Goal: Information Seeking & Learning: Check status

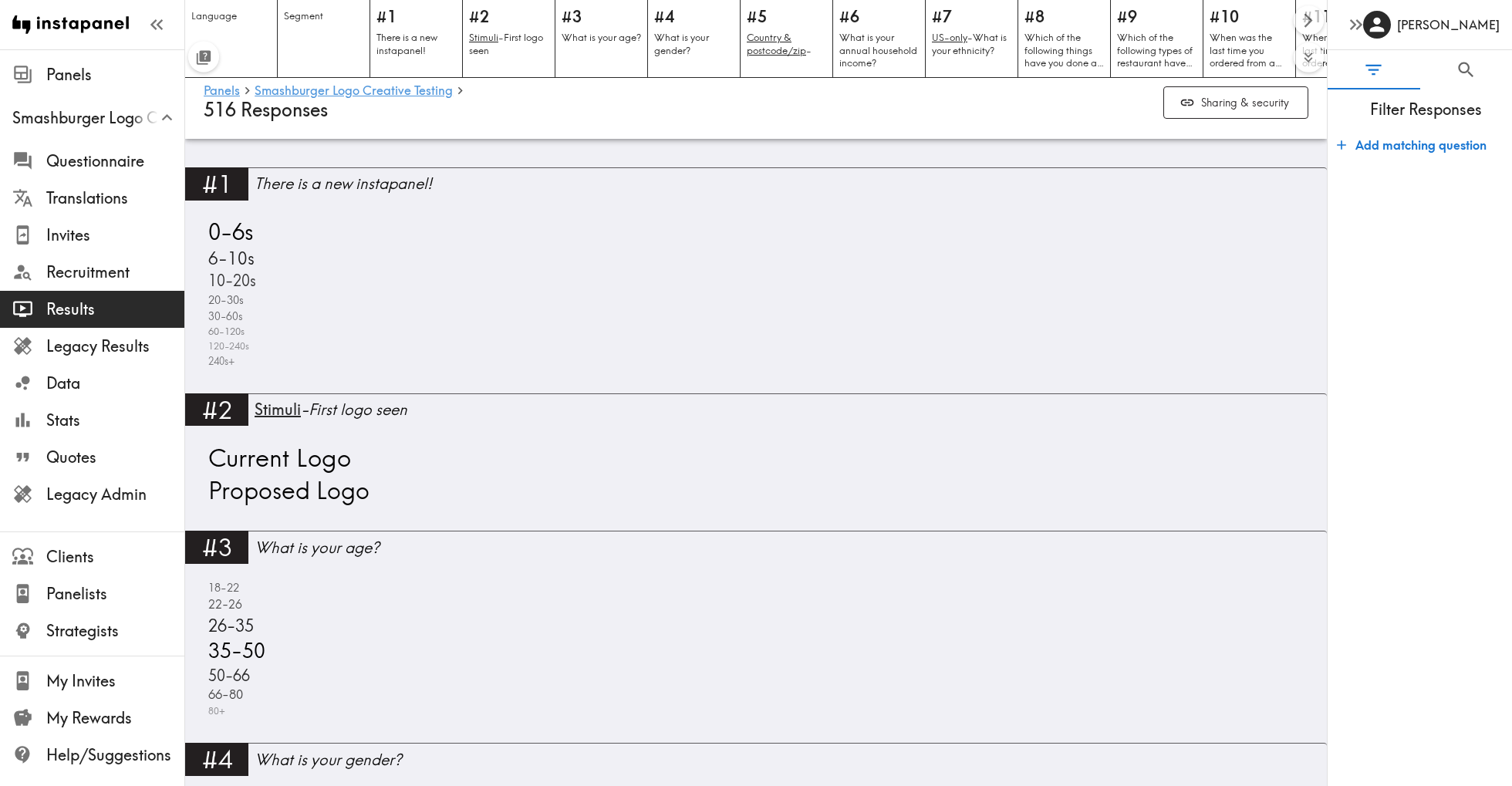
scroll to position [576, 0]
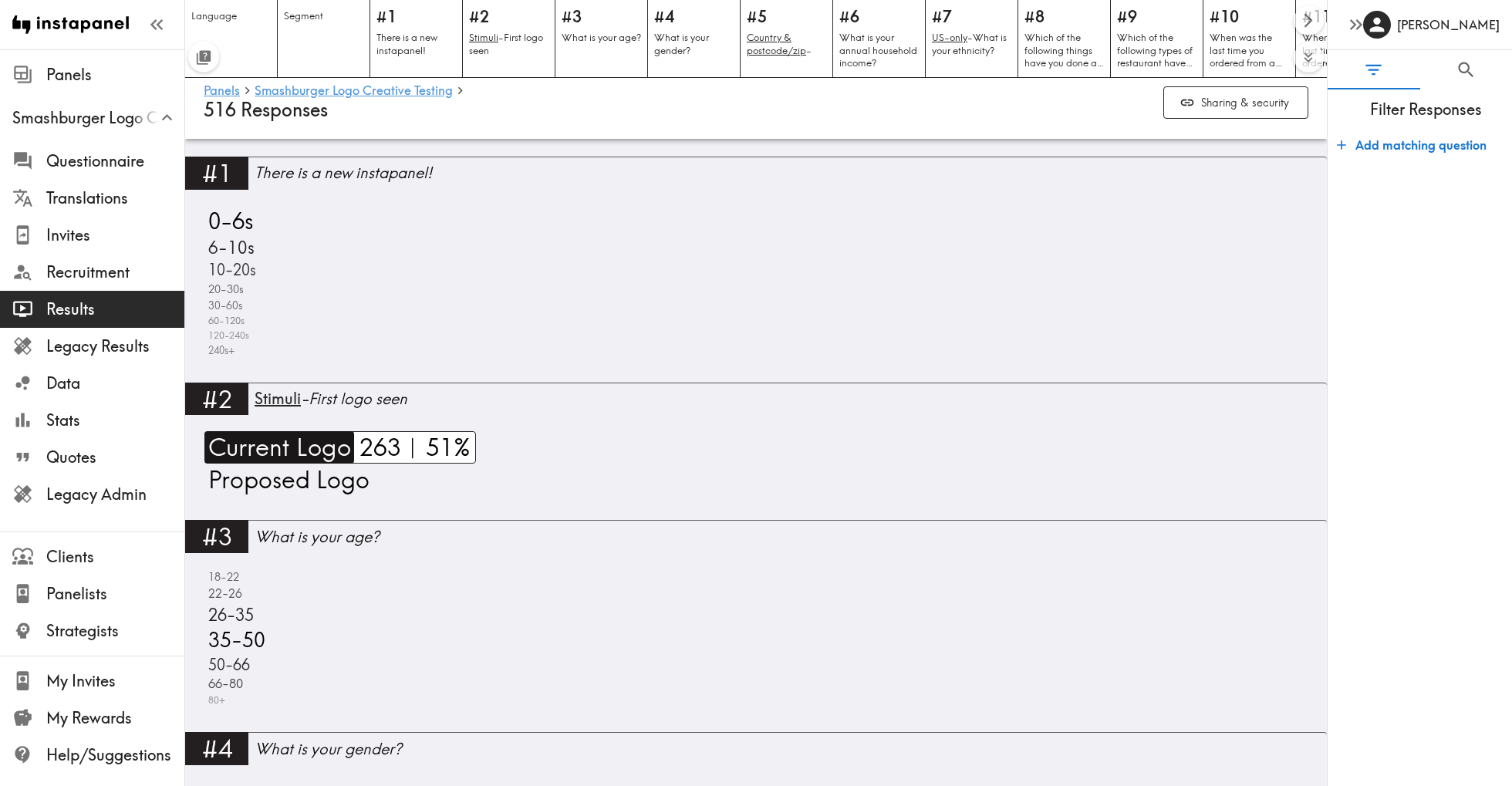
click at [318, 450] on span "Current Logo" at bounding box center [277, 447] width 146 height 33
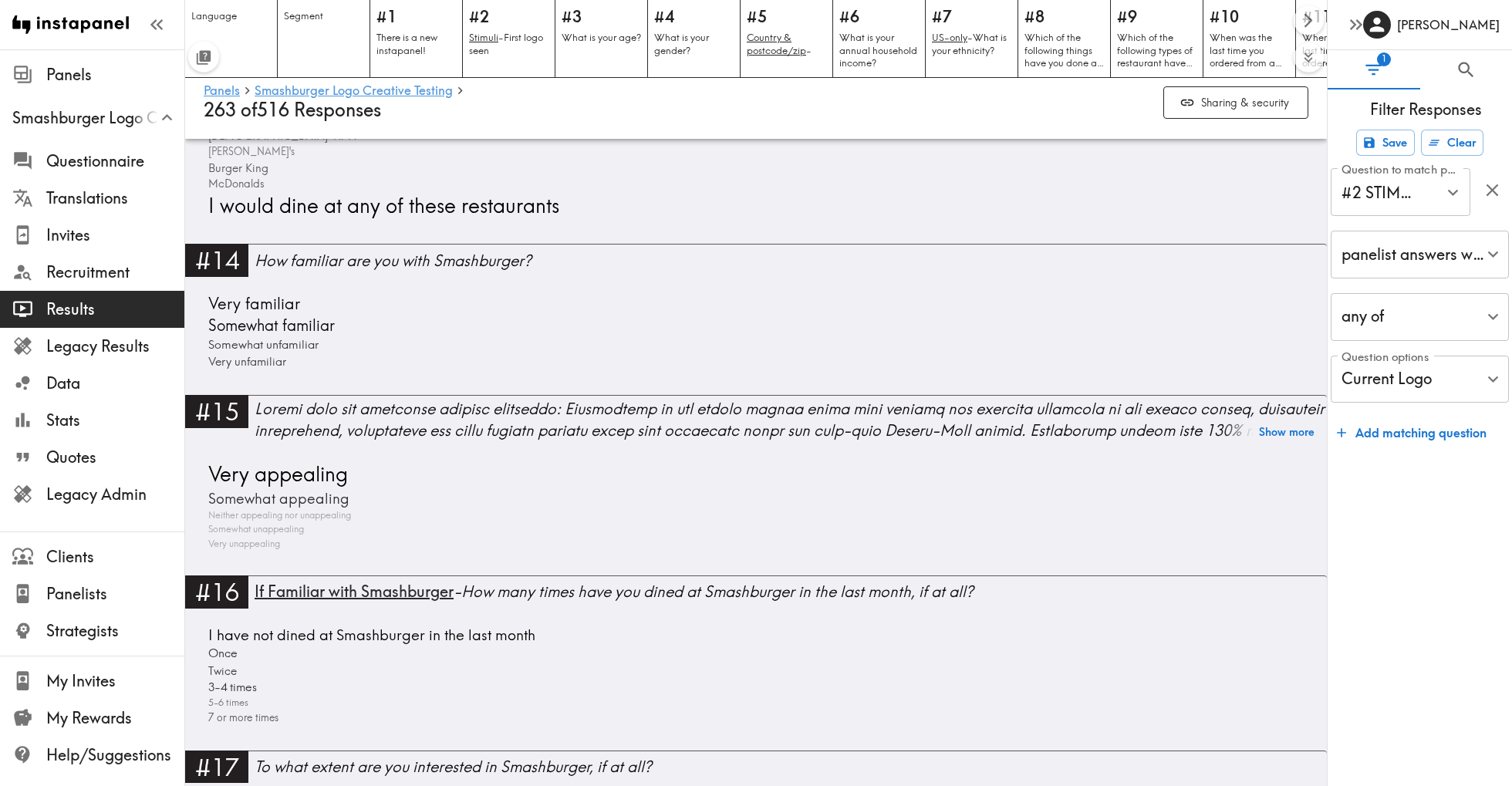
scroll to position [3318, 0]
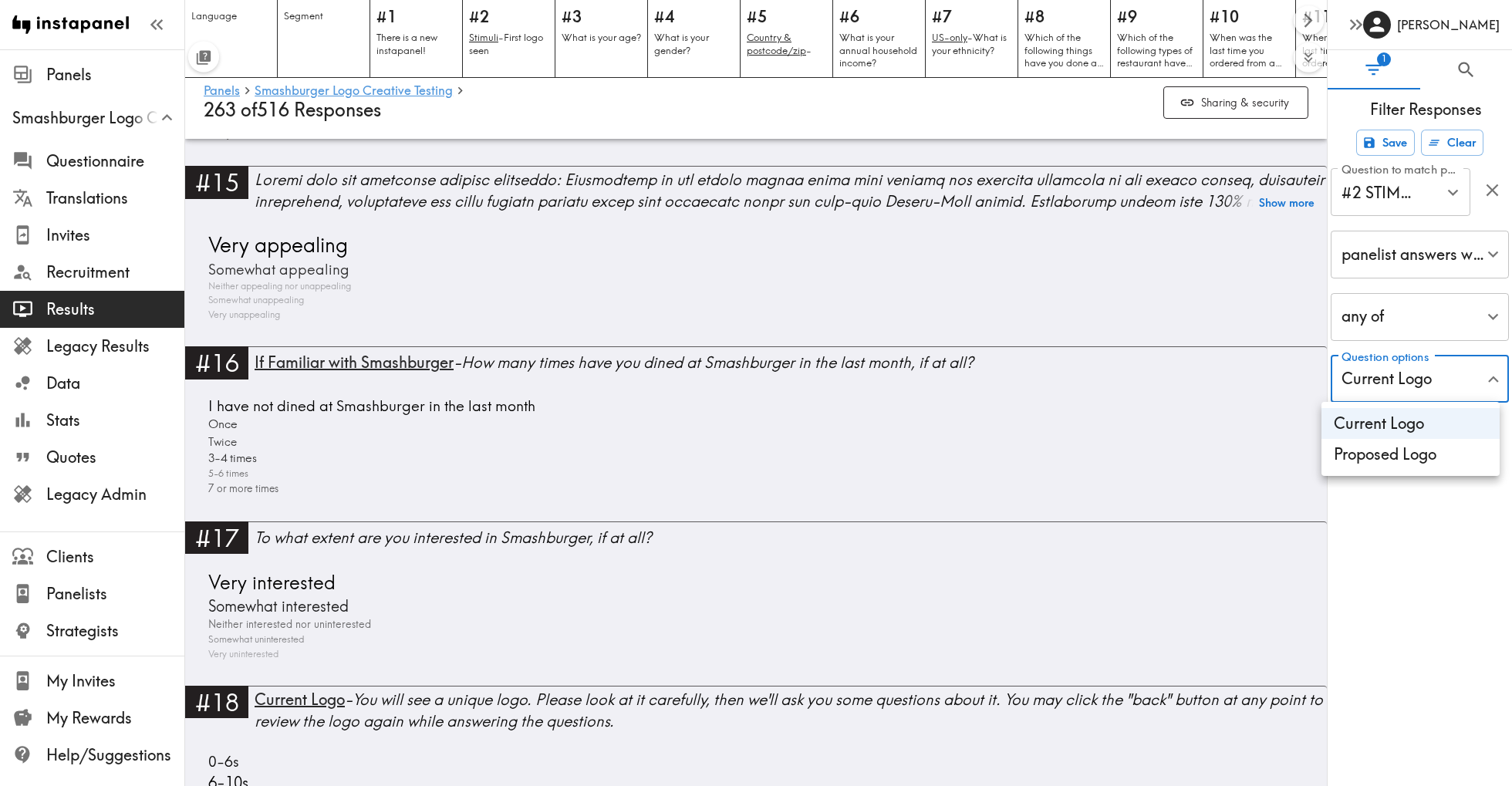
click at [1433, 248] on div at bounding box center [756, 393] width 1512 height 786
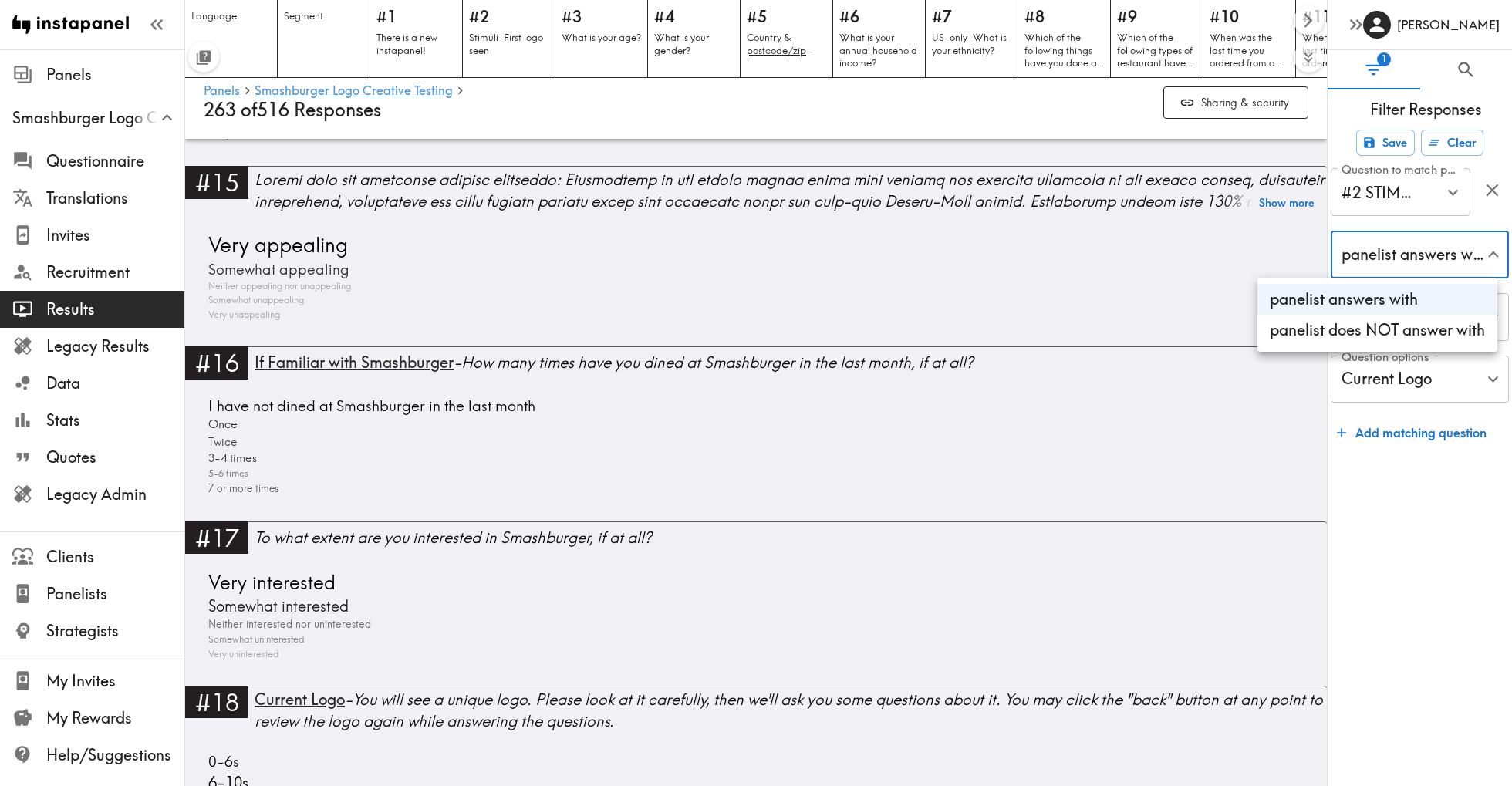
click at [1445, 254] on div at bounding box center [756, 393] width 1512 height 786
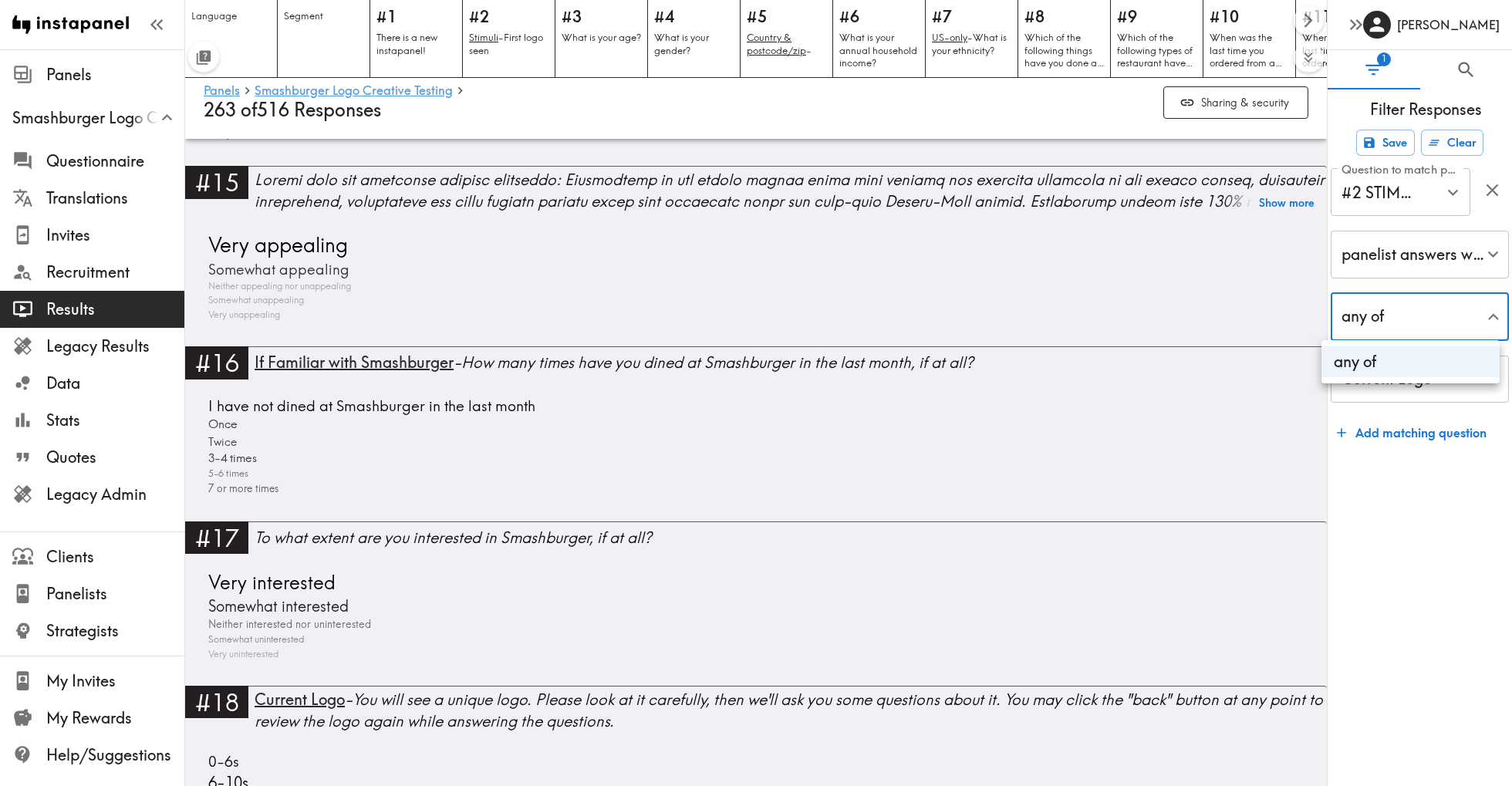
click at [1434, 315] on div at bounding box center [756, 393] width 1512 height 786
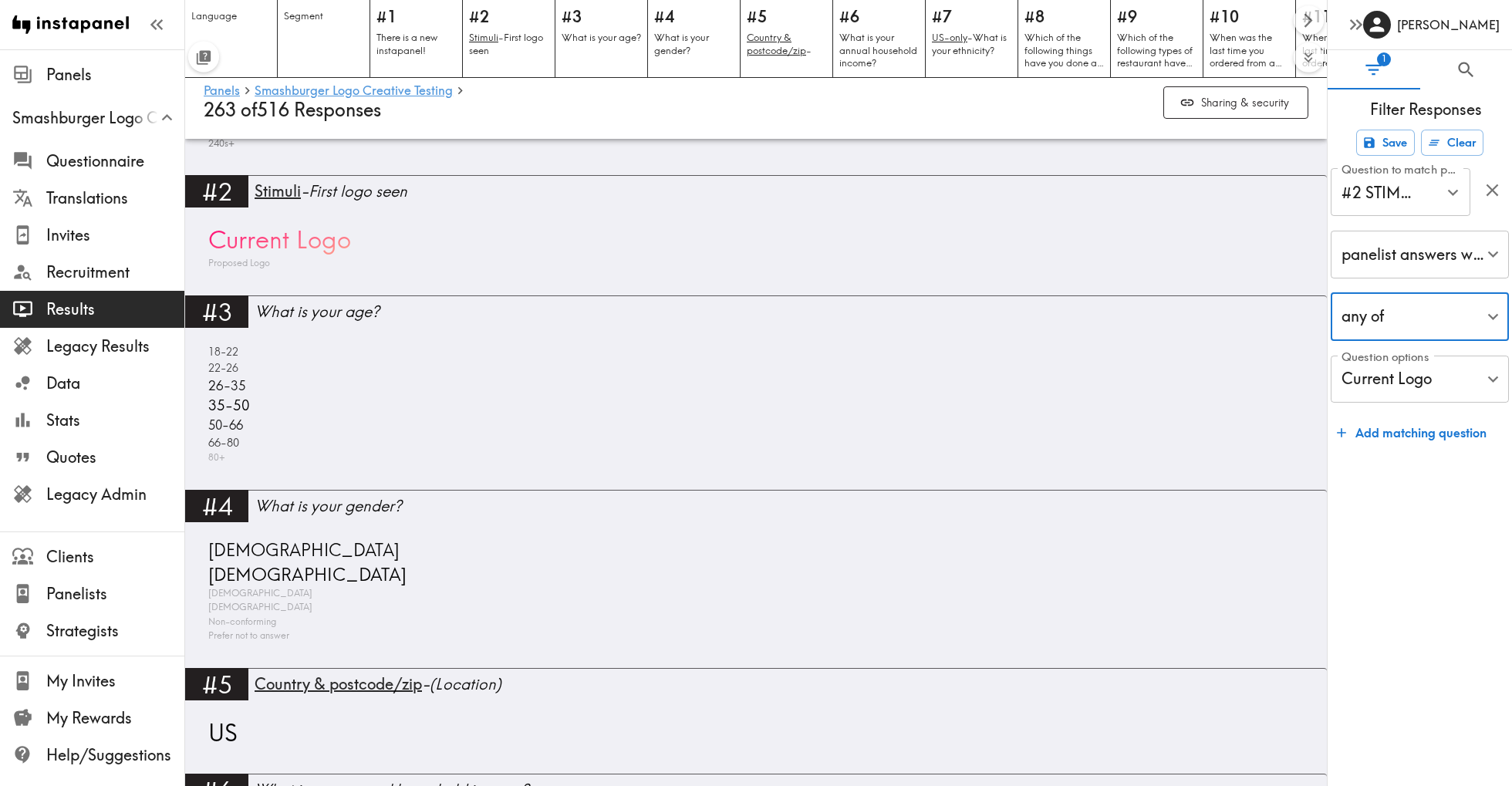
scroll to position [704, 0]
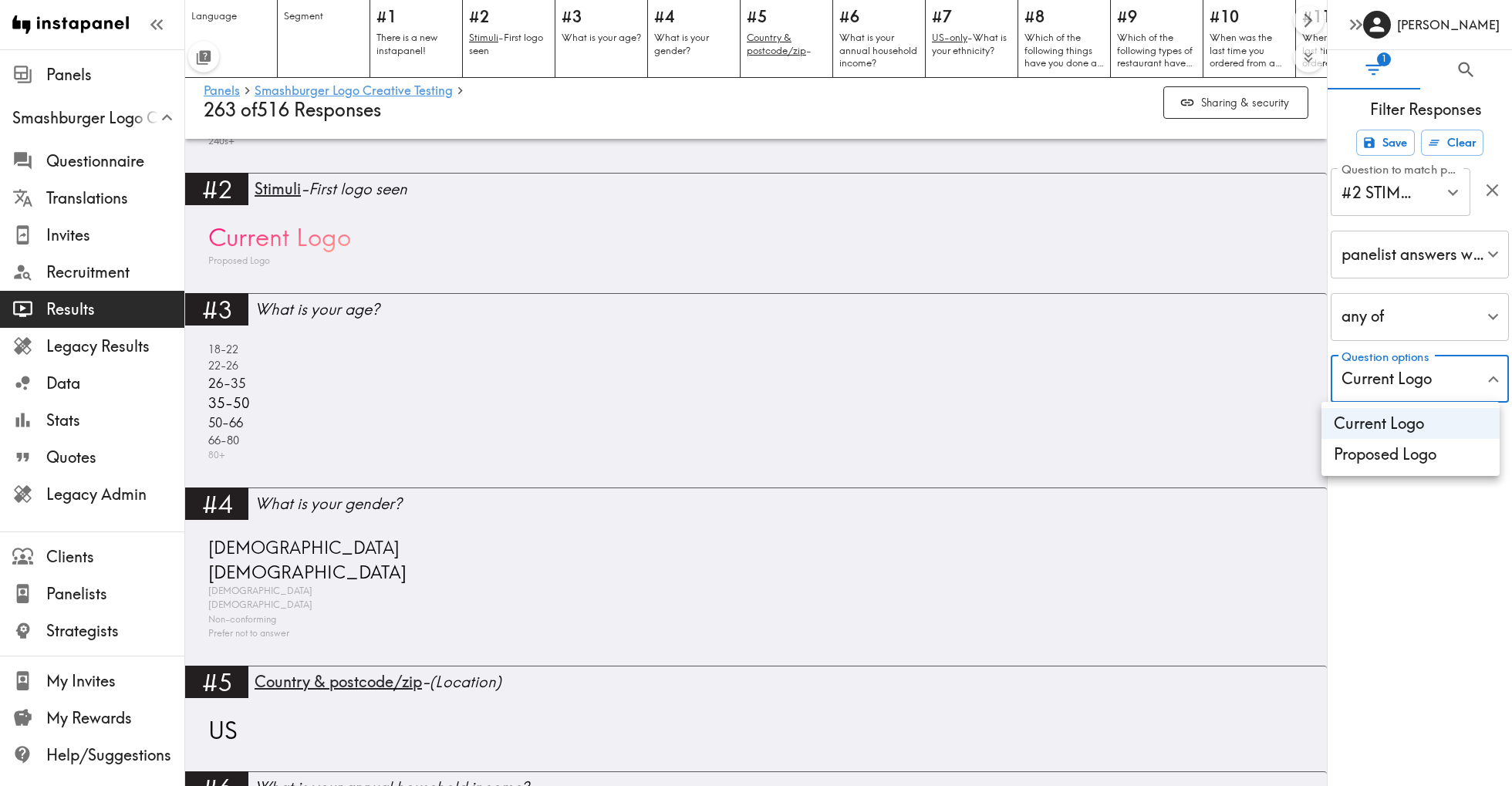
click at [1397, 390] on div at bounding box center [756, 393] width 1512 height 786
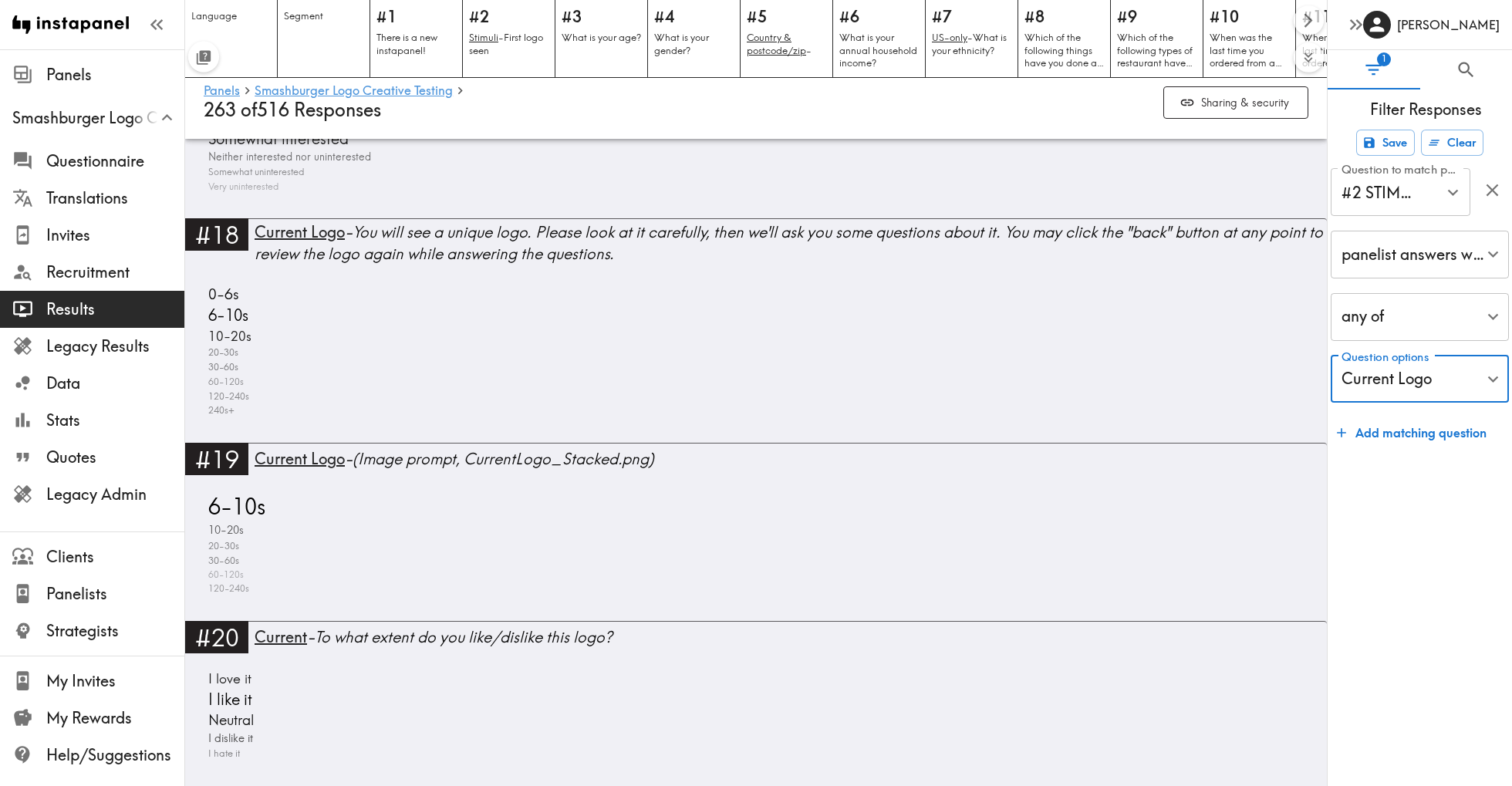
scroll to position [4060, 0]
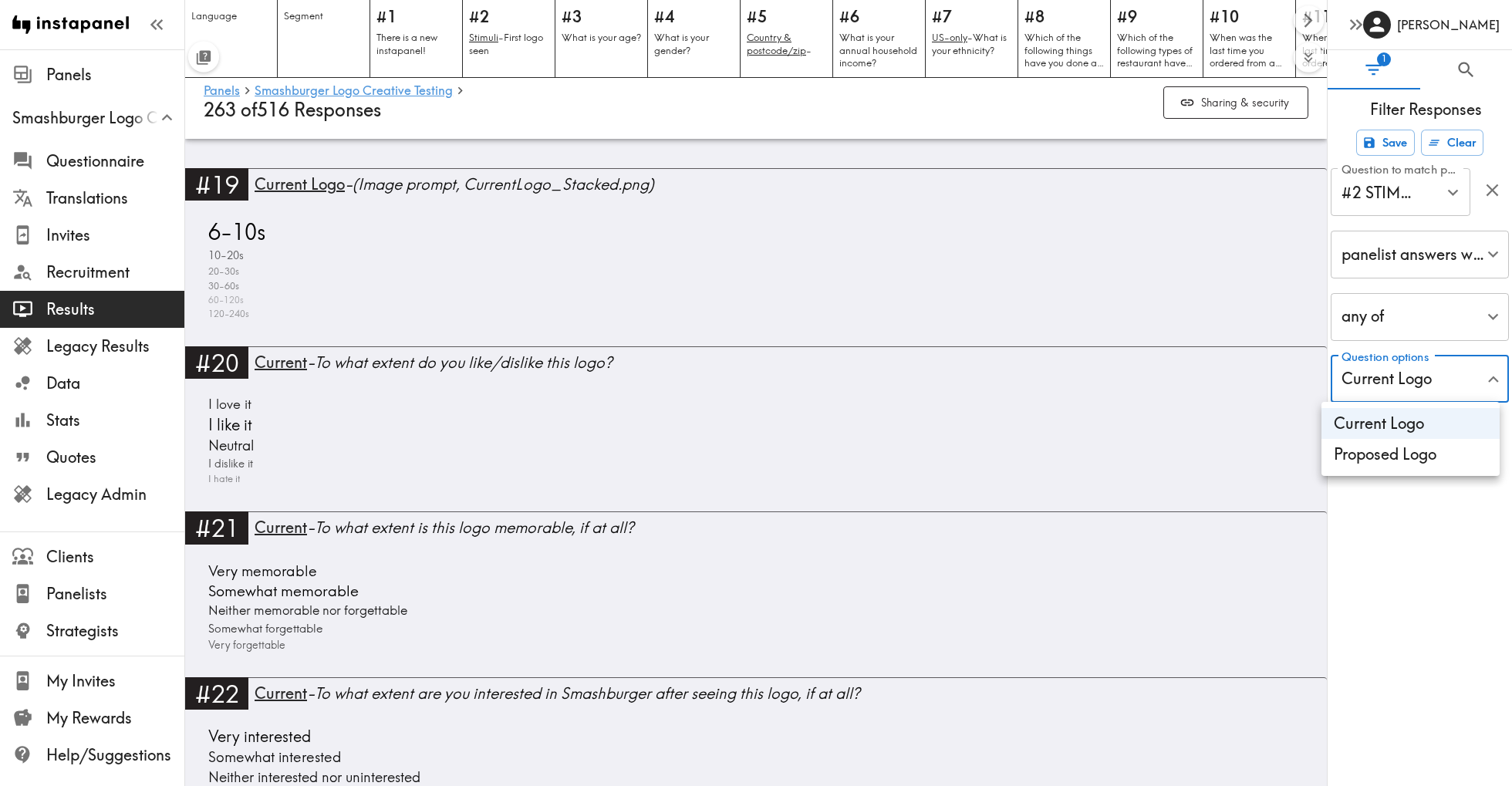
click at [1428, 381] on div at bounding box center [756, 393] width 1512 height 786
click at [1426, 205] on div "#2 STIMULI - First logo seen Question to match panelists on" at bounding box center [1399, 192] width 140 height 48
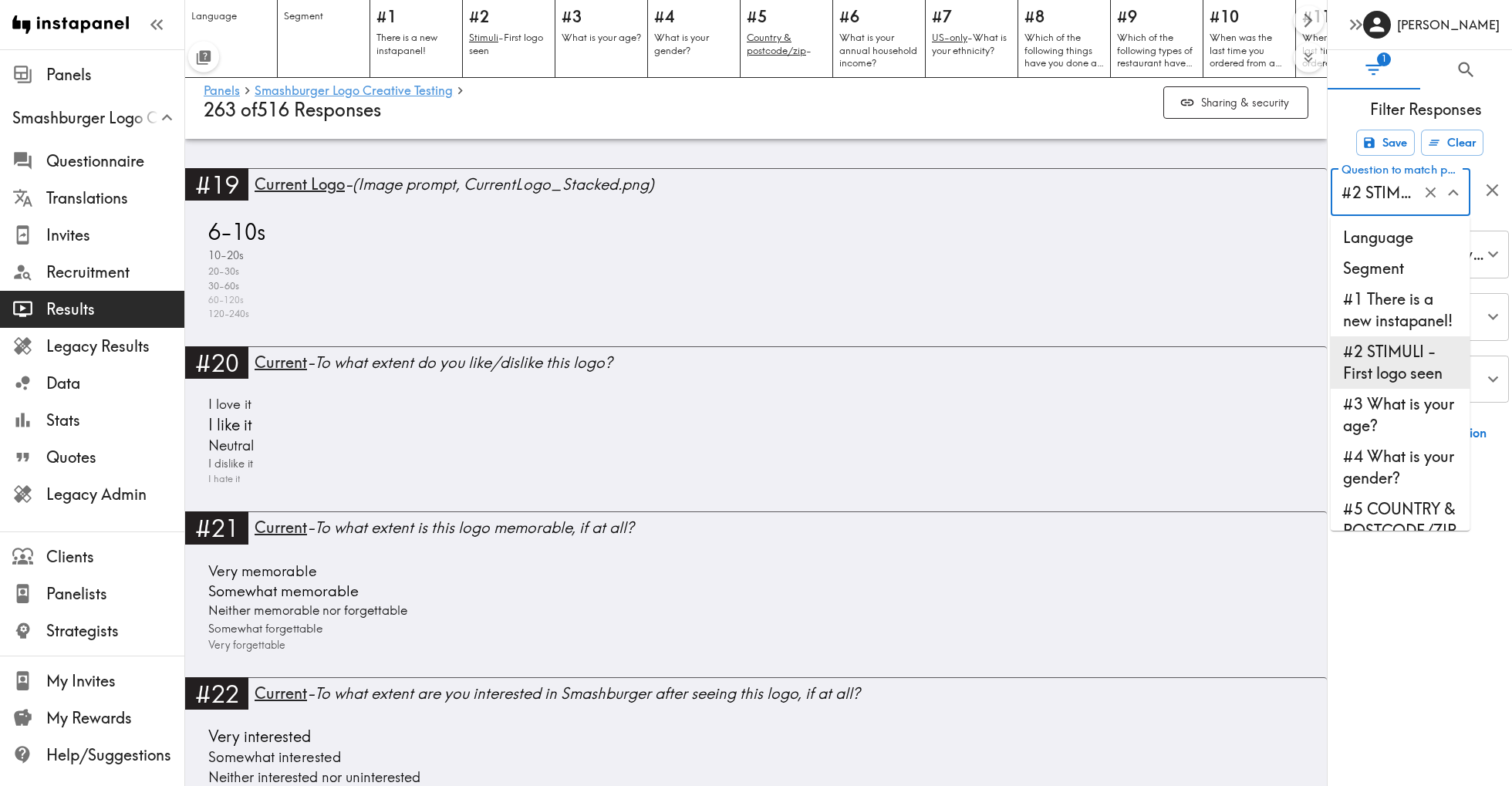
scroll to position [0, 122]
click at [1448, 201] on icon "Close" at bounding box center [1452, 192] width 21 height 21
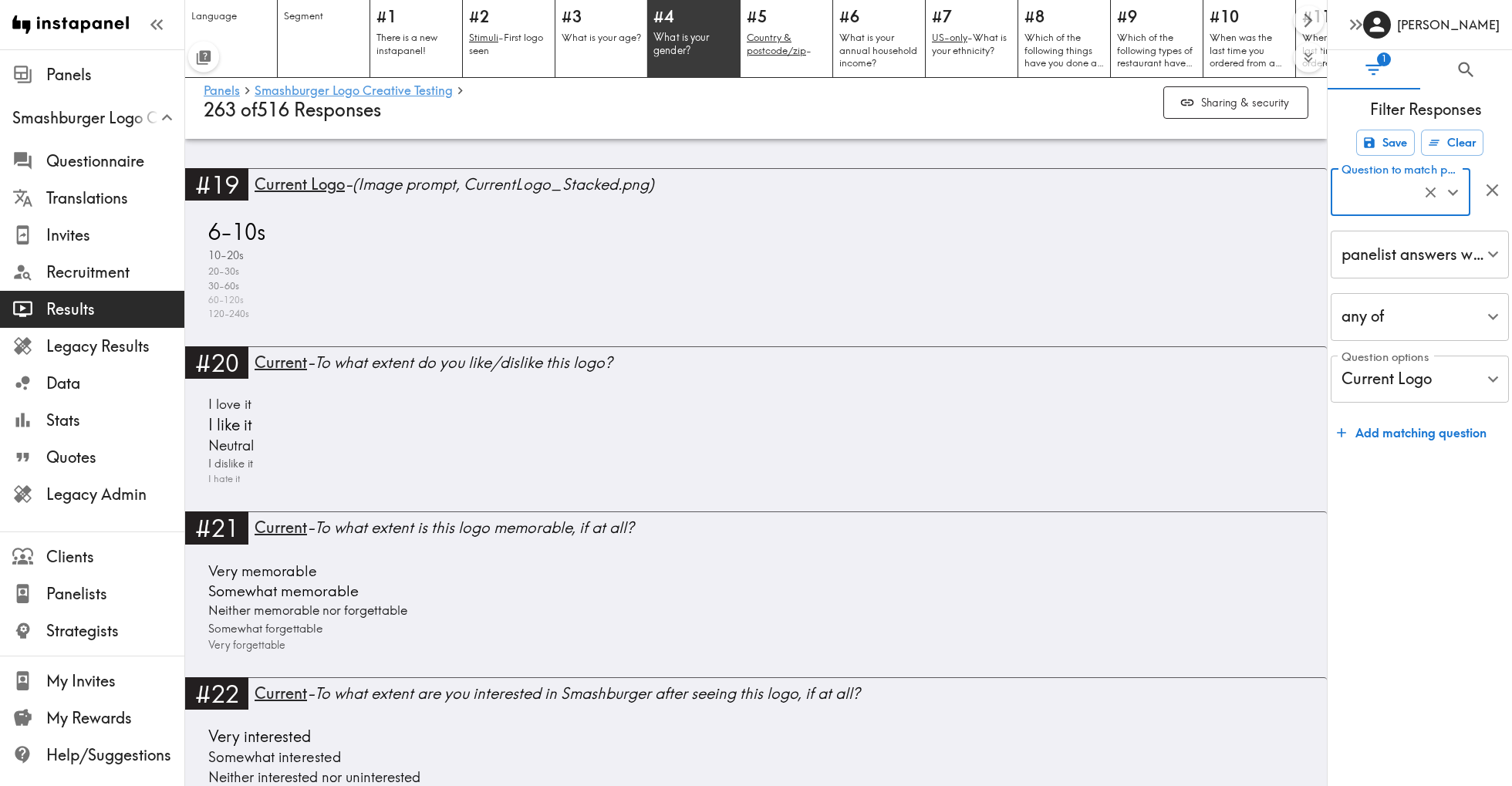
scroll to position [0, 0]
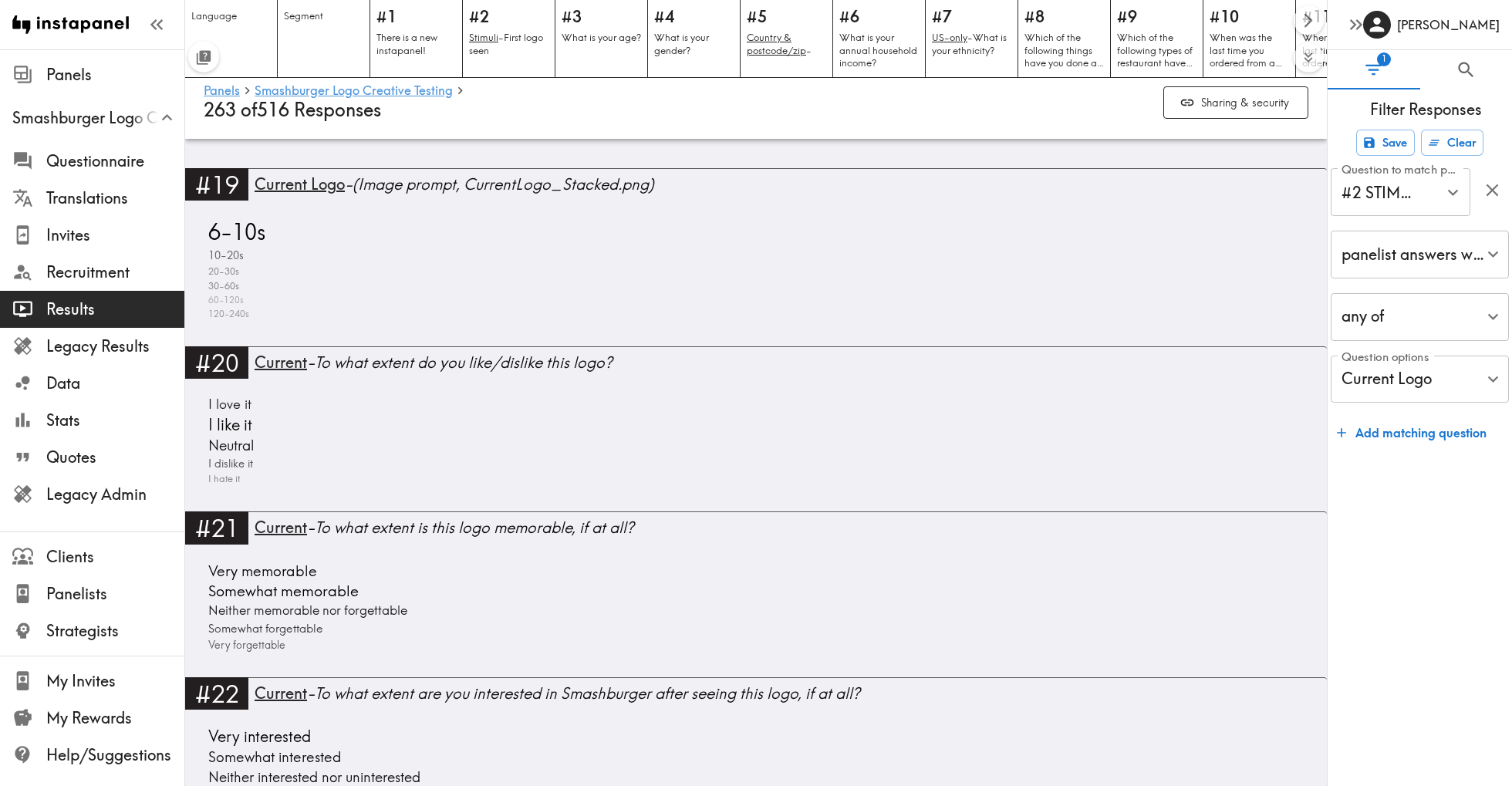
click at [1405, 364] on label "Question options" at bounding box center [1384, 357] width 88 height 17
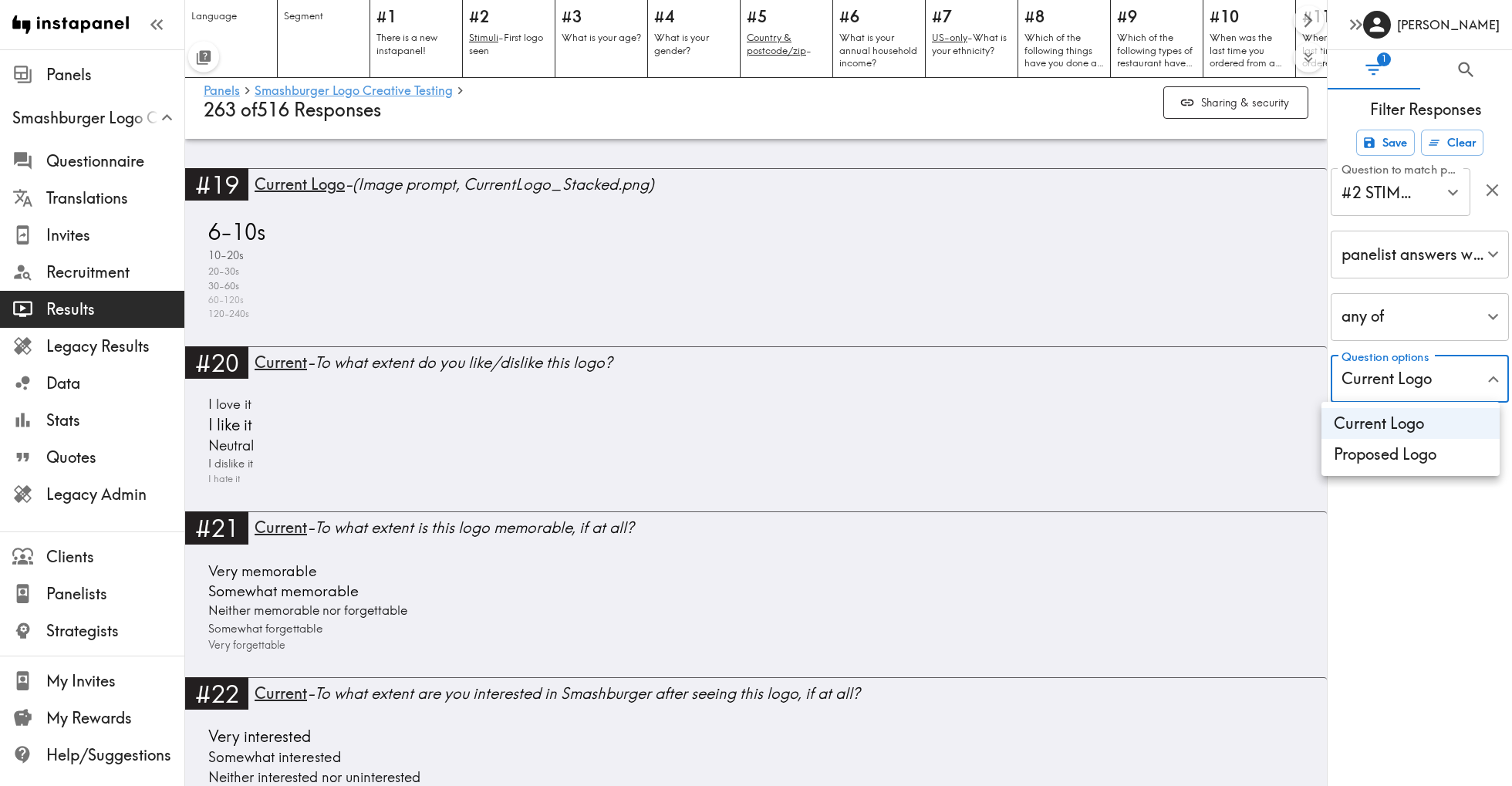
click at [1384, 454] on li "Proposed Logo" at bounding box center [1410, 454] width 178 height 31
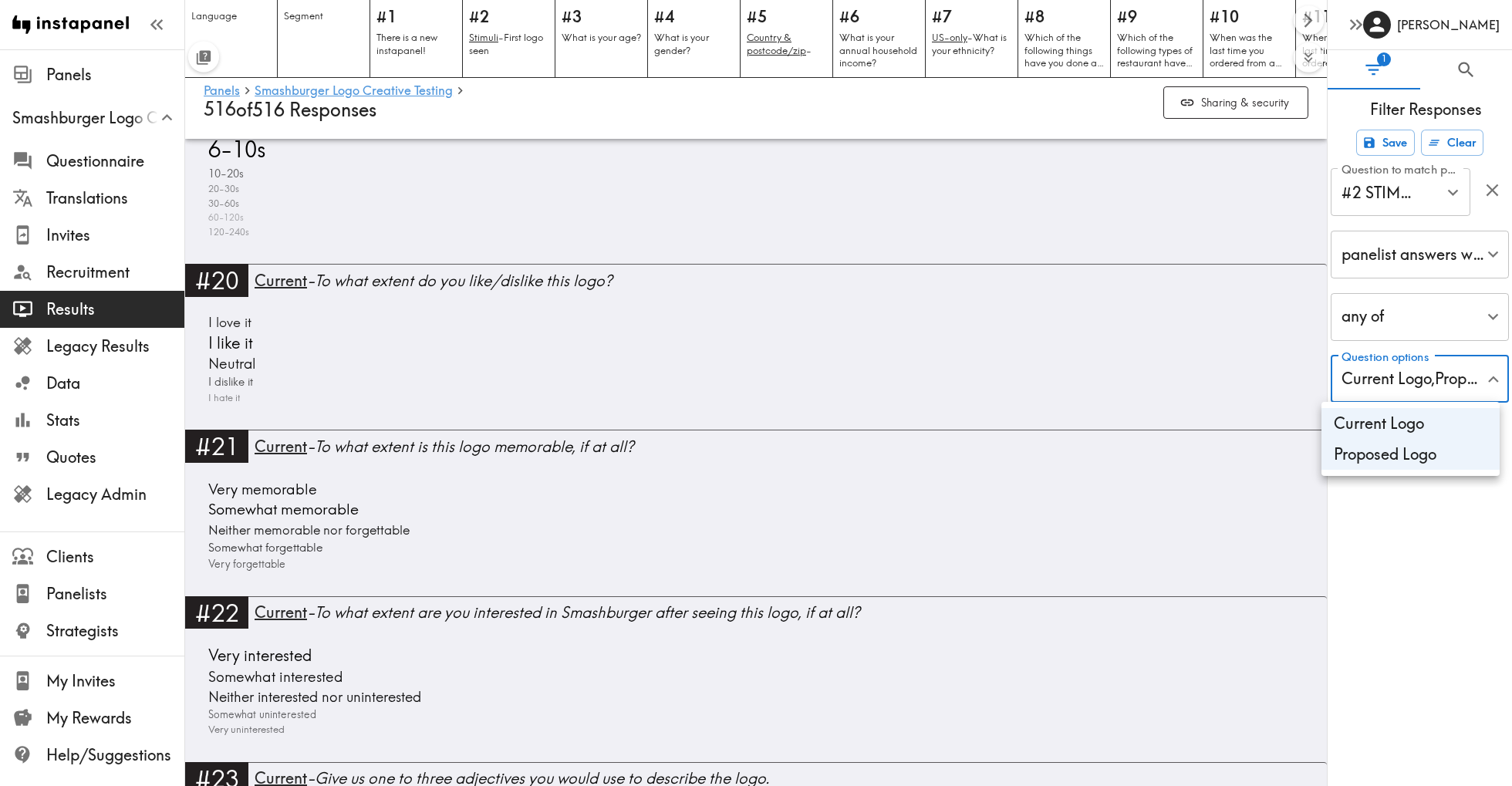
click at [1385, 421] on li "Current Logo" at bounding box center [1410, 423] width 178 height 31
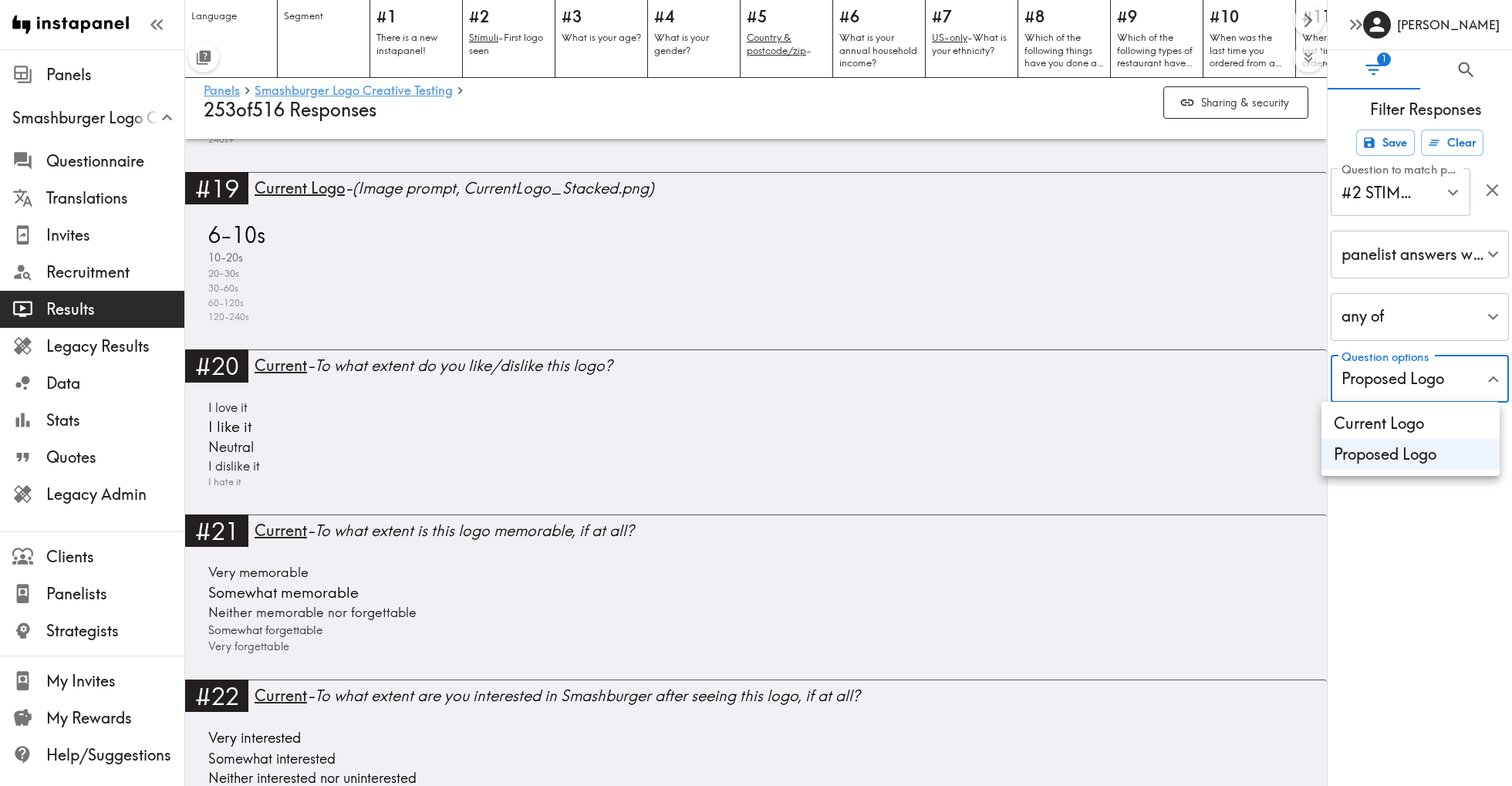
scroll to position [4053, 0]
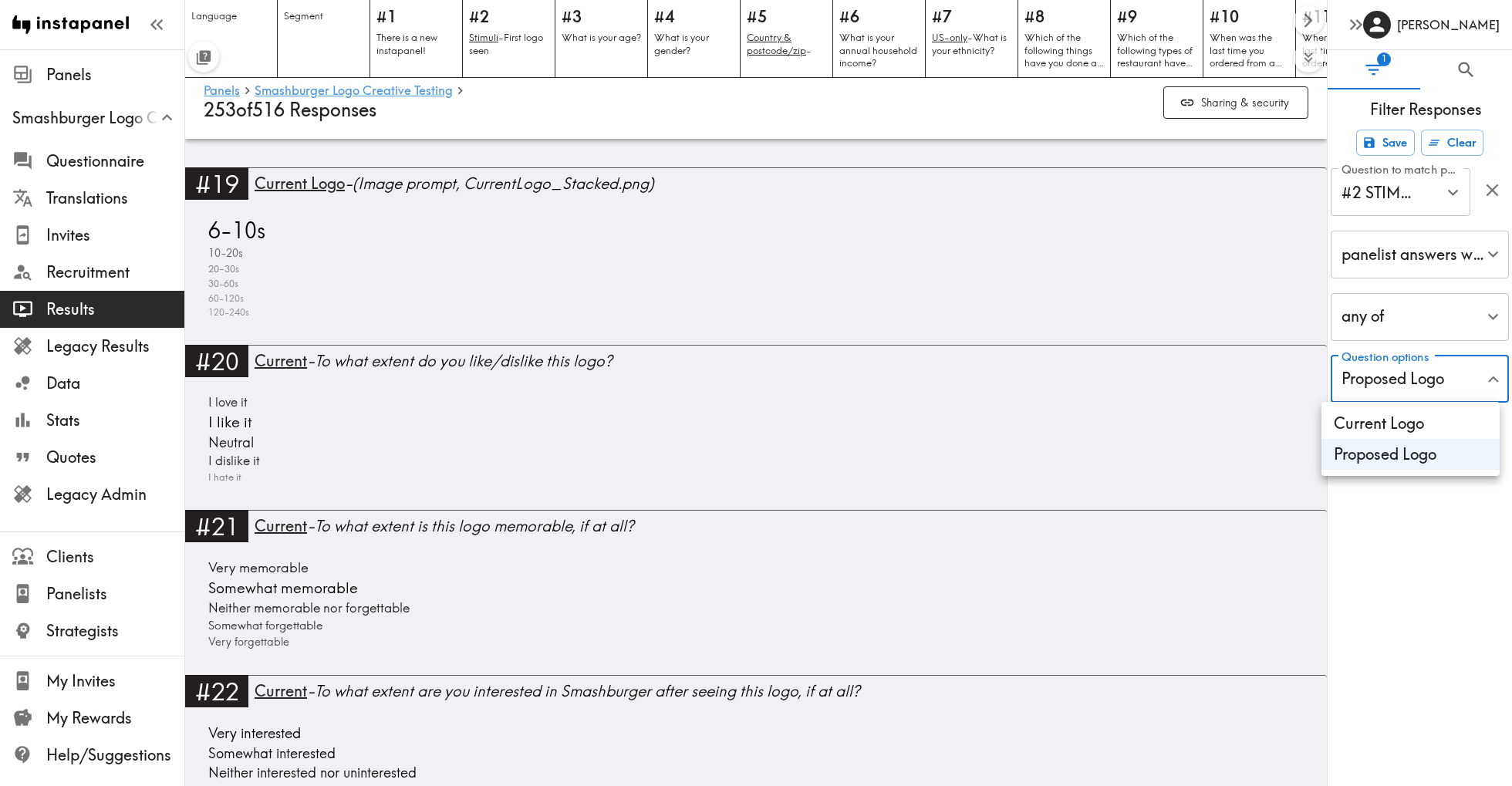
click at [390, 419] on div at bounding box center [756, 393] width 1512 height 786
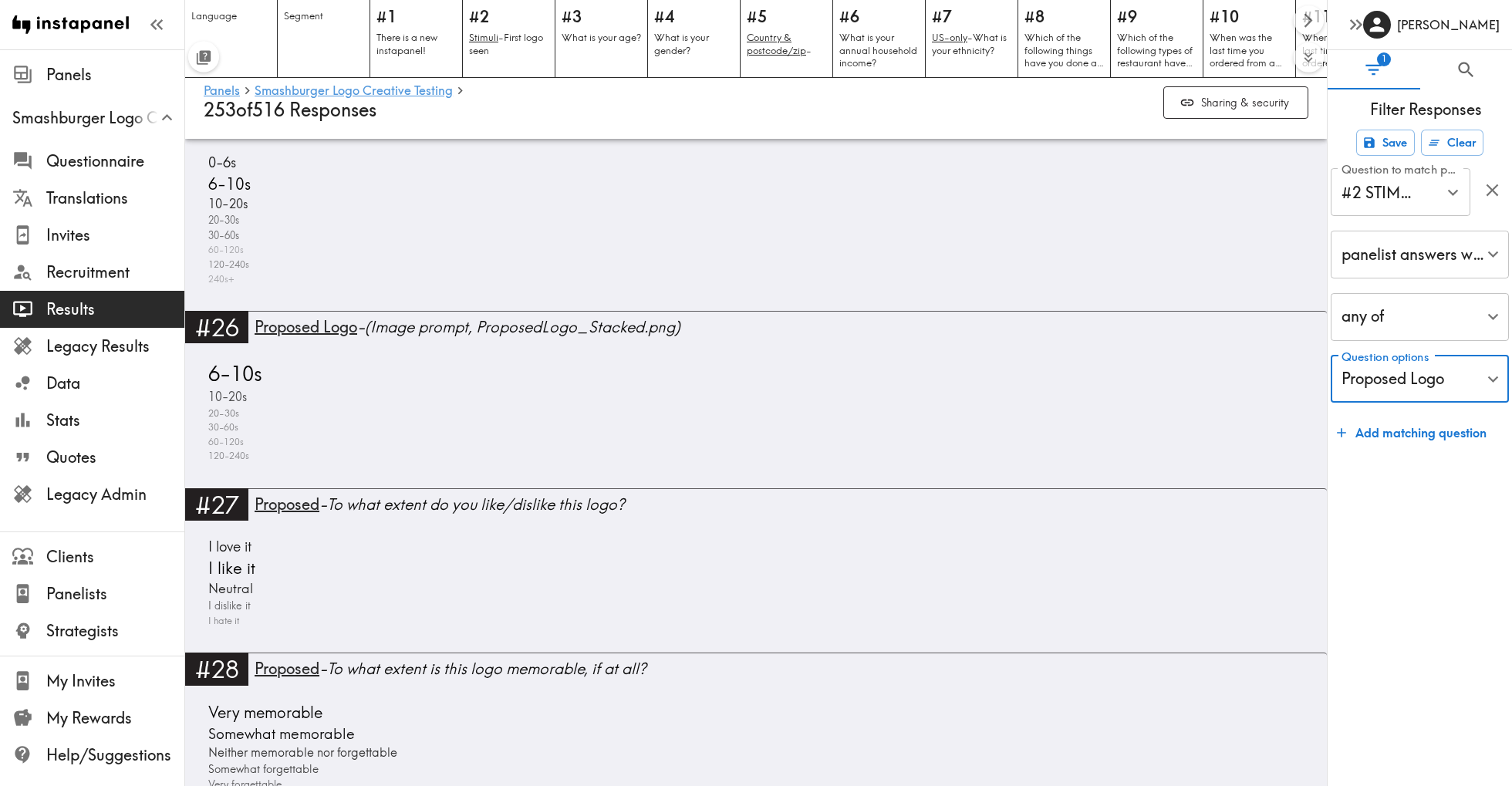
scroll to position [12014, 0]
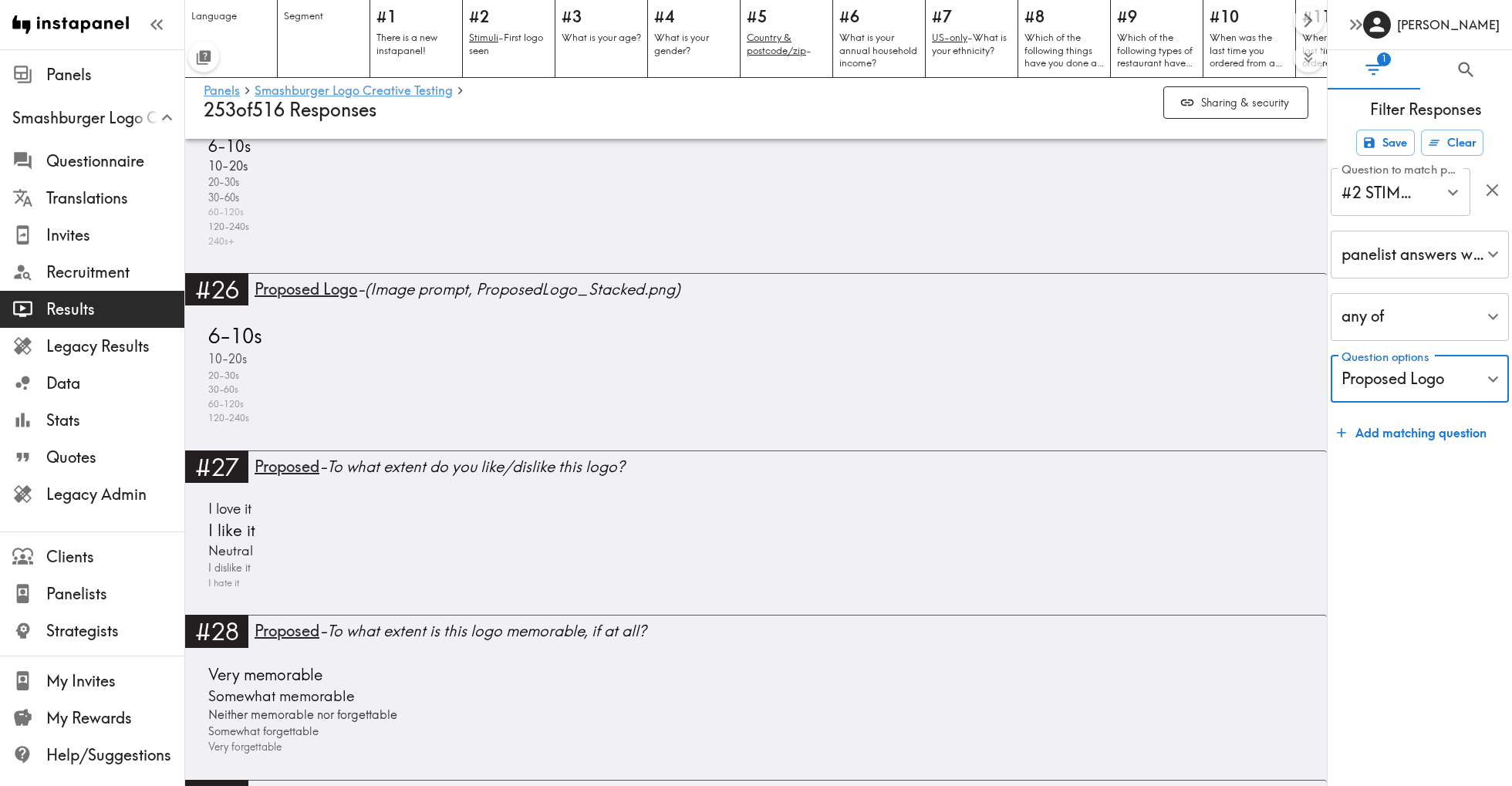
click at [1403, 418] on li "Current Logo" at bounding box center [1410, 423] width 178 height 31
click at [1396, 451] on li "Proposed Logo" at bounding box center [1410, 454] width 178 height 31
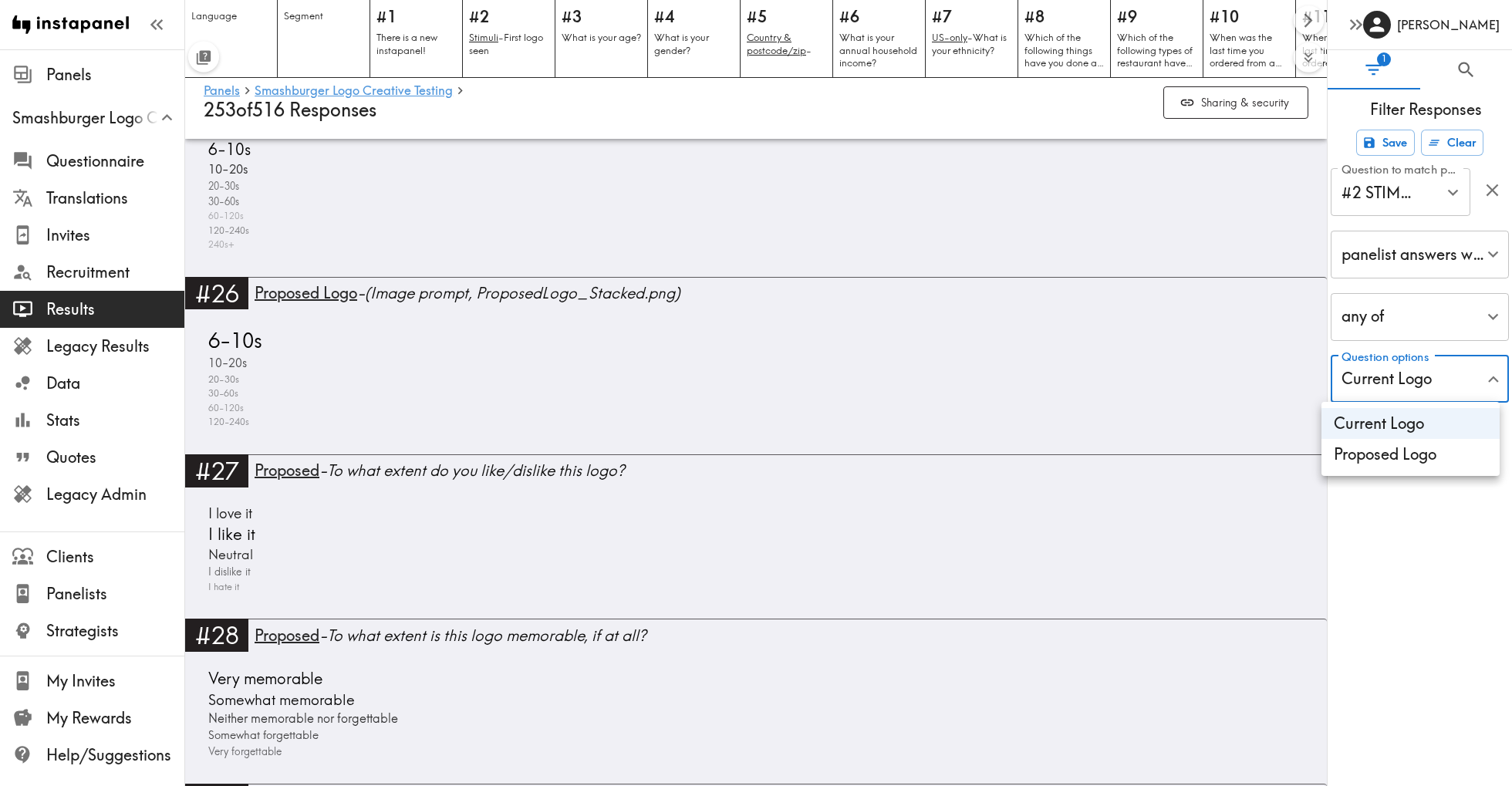
type input "7ca3e5d2-1bf8-402e-b282-bbdfafccebcd"
click at [588, 399] on div at bounding box center [756, 393] width 1512 height 786
